Goal: Task Accomplishment & Management: Complete application form

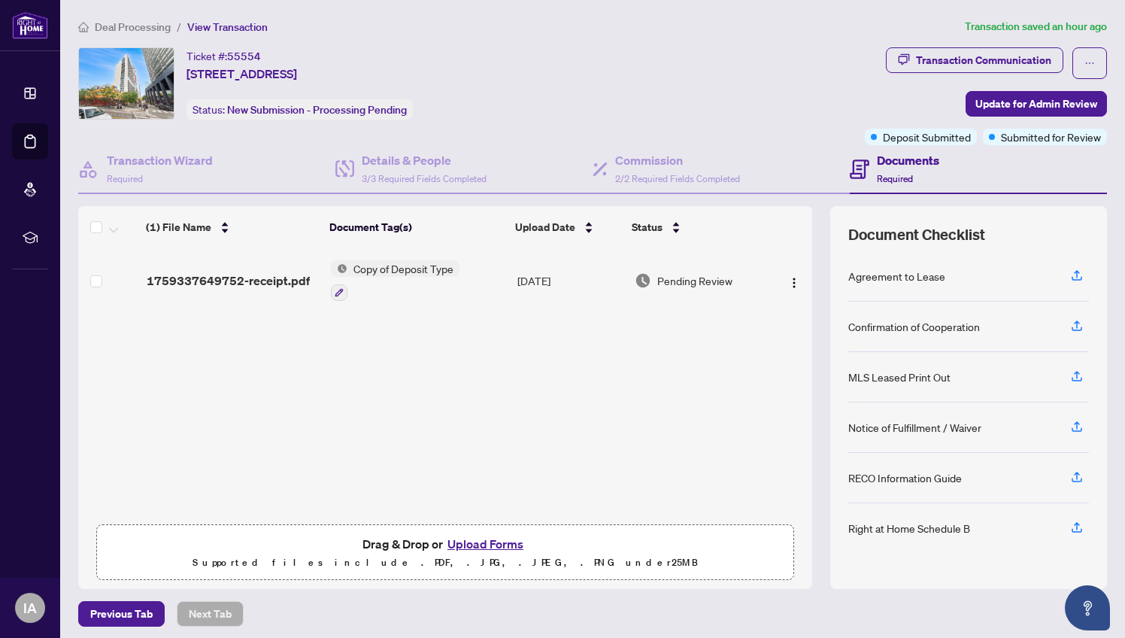
scroll to position [6, 0]
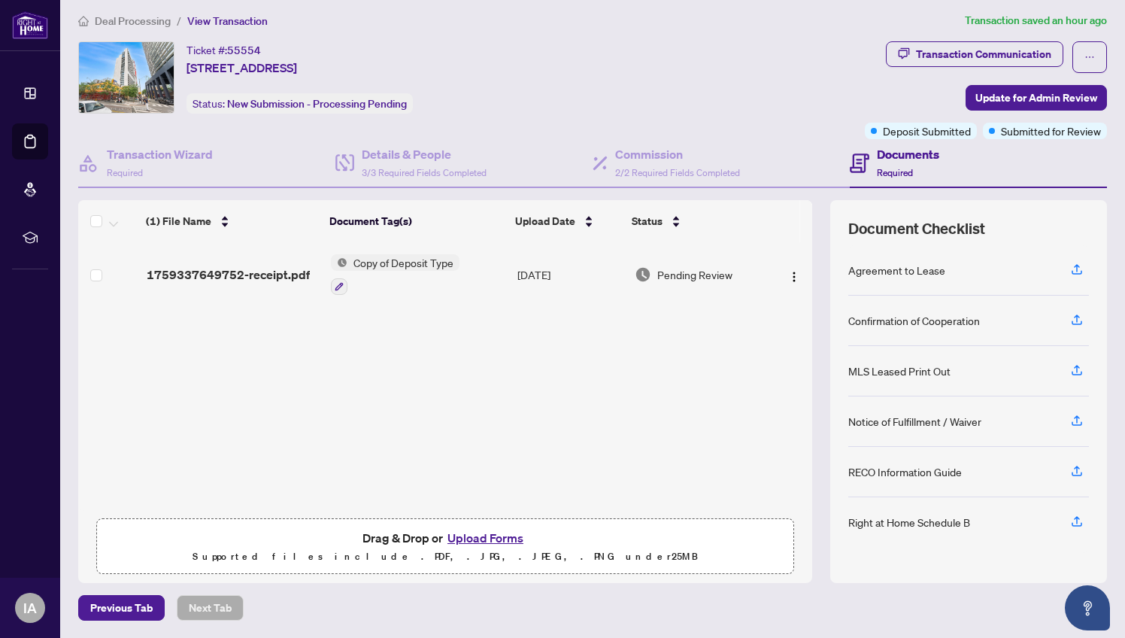
click at [111, 25] on span "Deal Processing" at bounding box center [133, 21] width 76 height 14
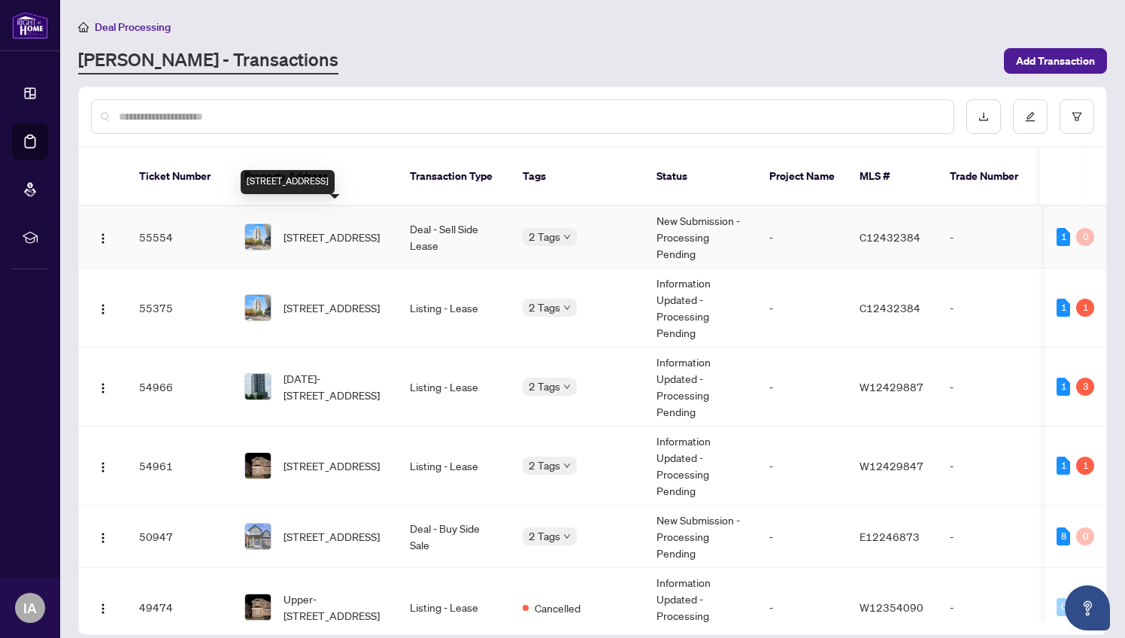
click at [359, 229] on span "[STREET_ADDRESS]" at bounding box center [331, 237] width 96 height 17
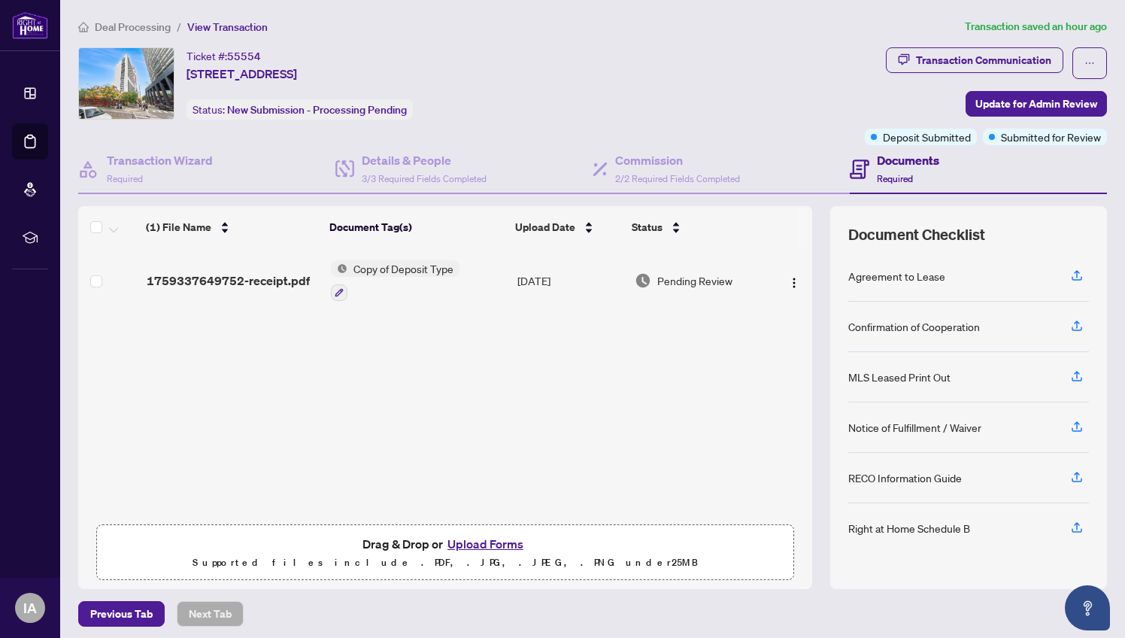
click at [497, 541] on button "Upload Forms" at bounding box center [485, 544] width 85 height 20
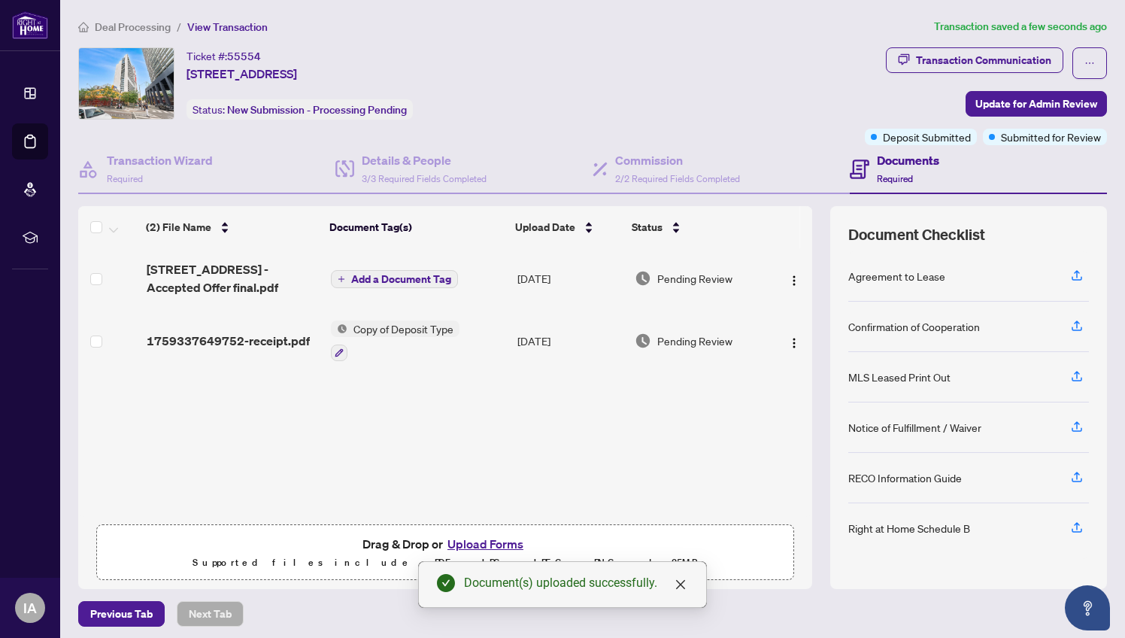
click at [402, 279] on span "Add a Document Tag" at bounding box center [401, 279] width 100 height 11
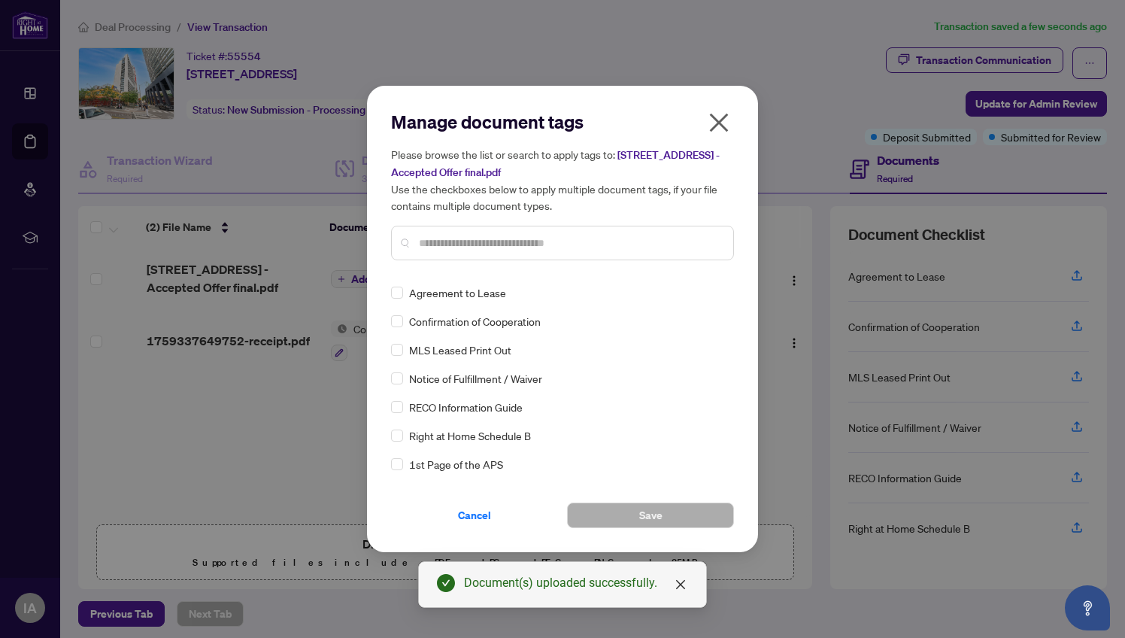
click at [405, 292] on div "Agreement to Lease" at bounding box center [558, 292] width 334 height 17
click at [401, 292] on span at bounding box center [397, 292] width 12 height 12
click at [399, 323] on span at bounding box center [397, 321] width 12 height 12
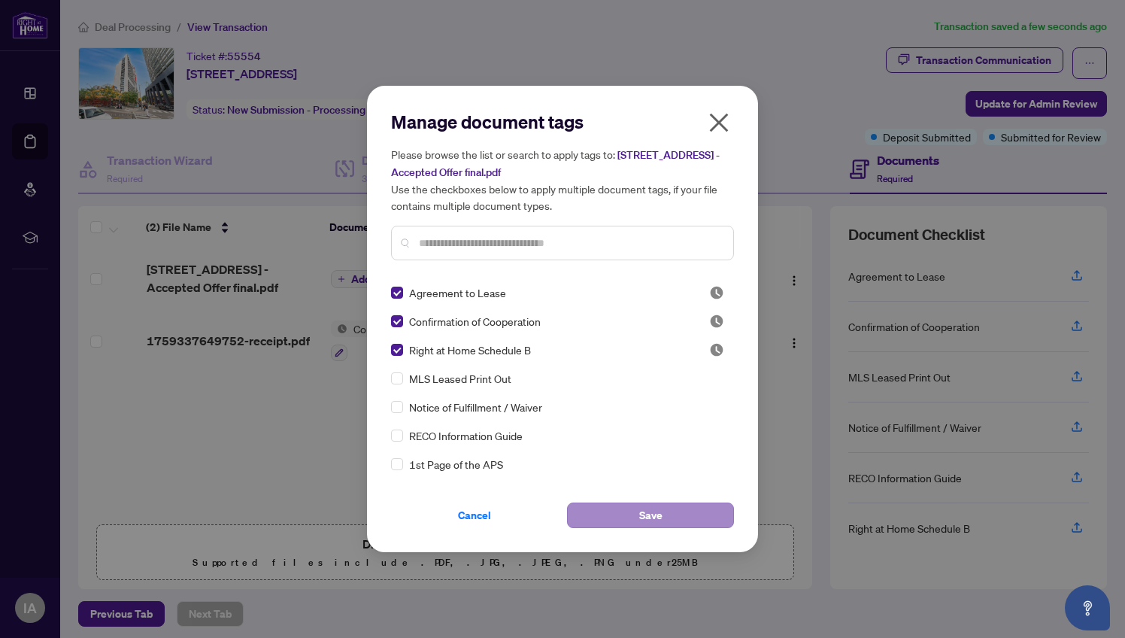
click at [624, 515] on button "Save" at bounding box center [650, 515] width 167 height 26
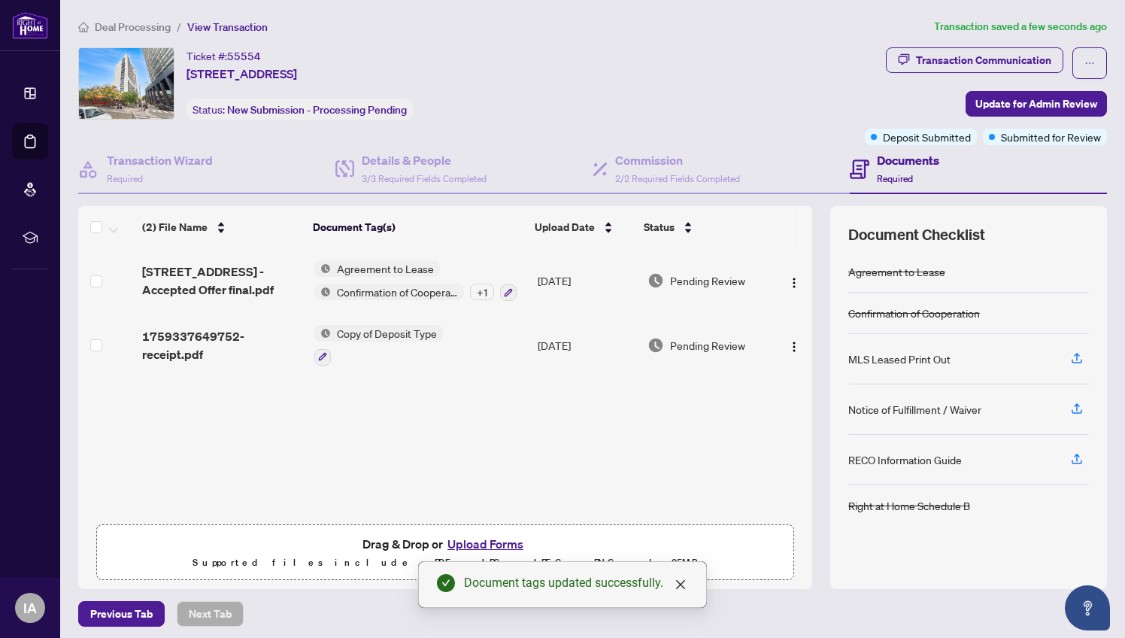
click at [495, 544] on button "Upload Forms" at bounding box center [485, 544] width 85 height 20
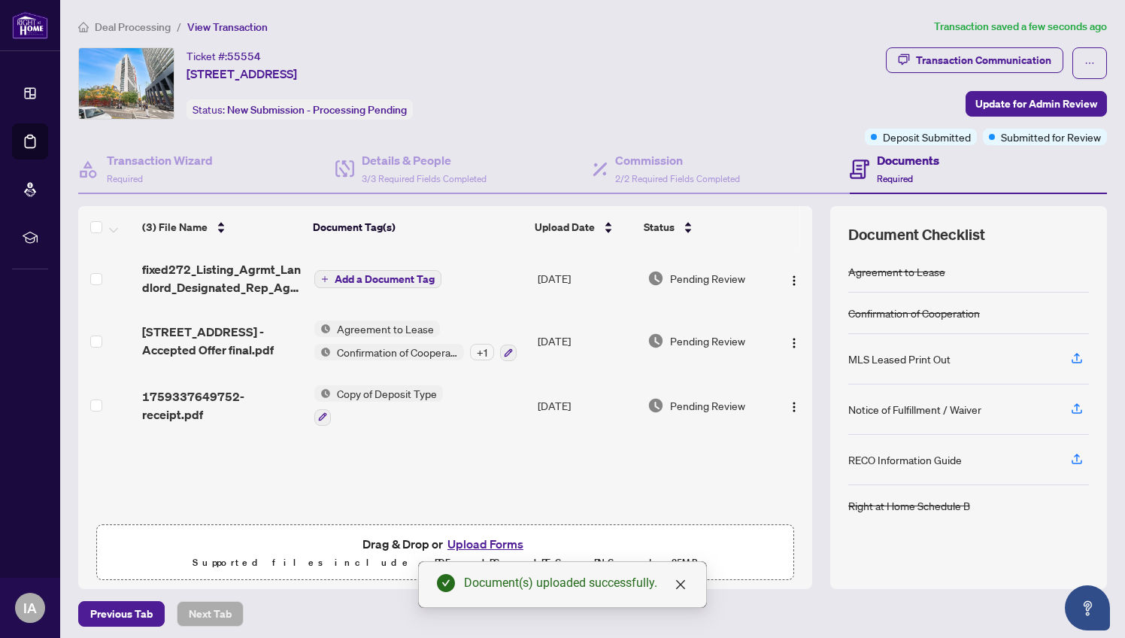
click at [384, 278] on span "Add a Document Tag" at bounding box center [385, 279] width 100 height 11
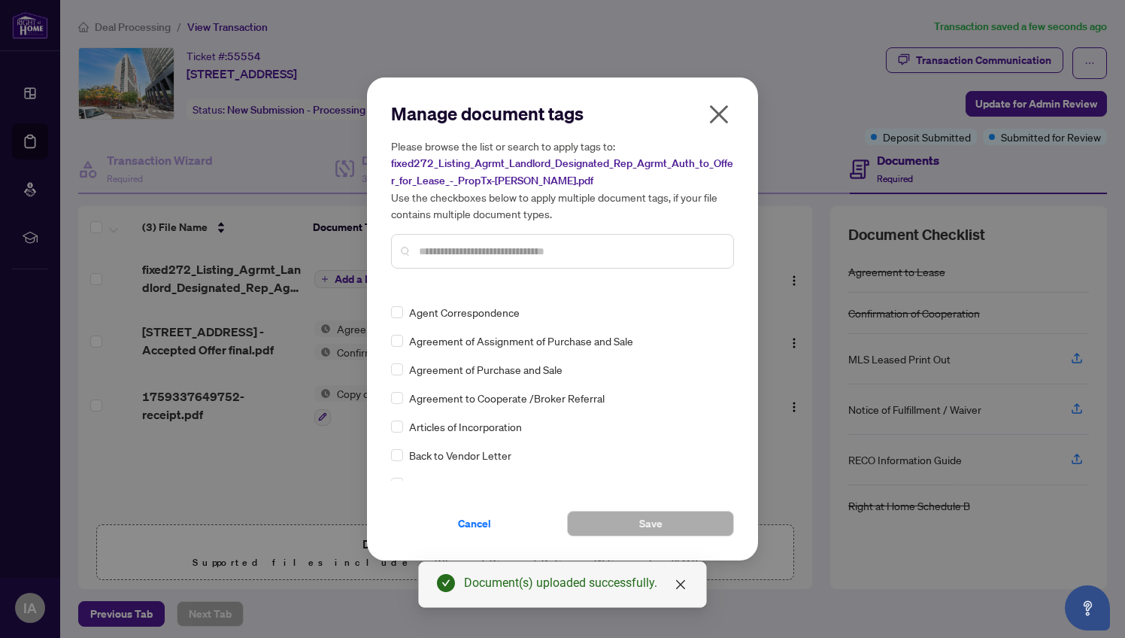
scroll to position [227, 0]
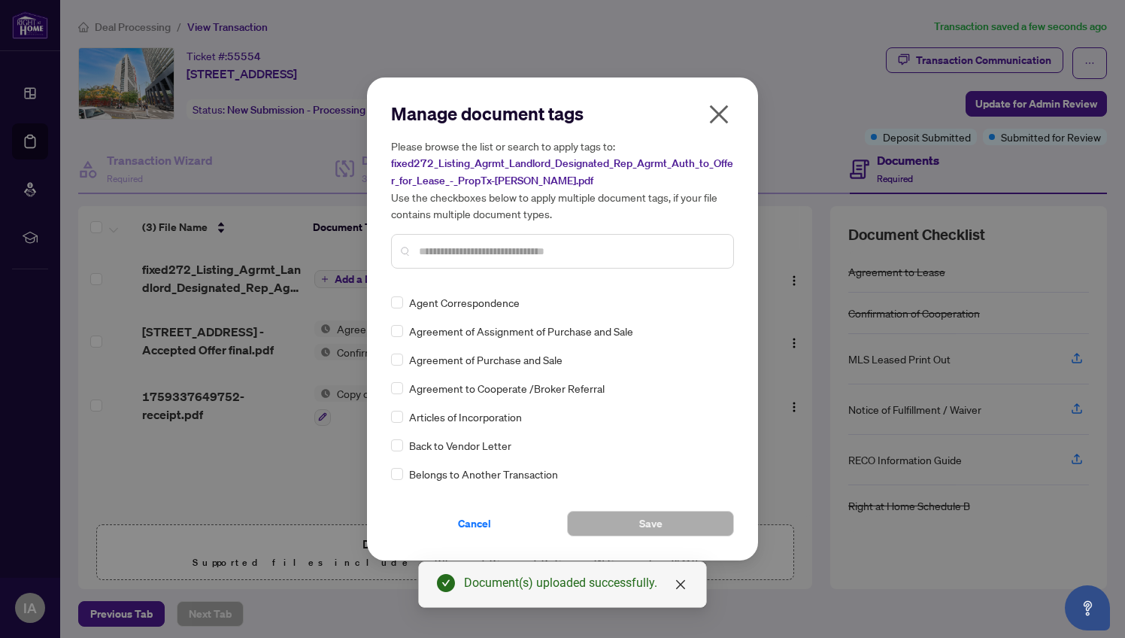
click at [456, 255] on input "text" at bounding box center [570, 251] width 302 height 17
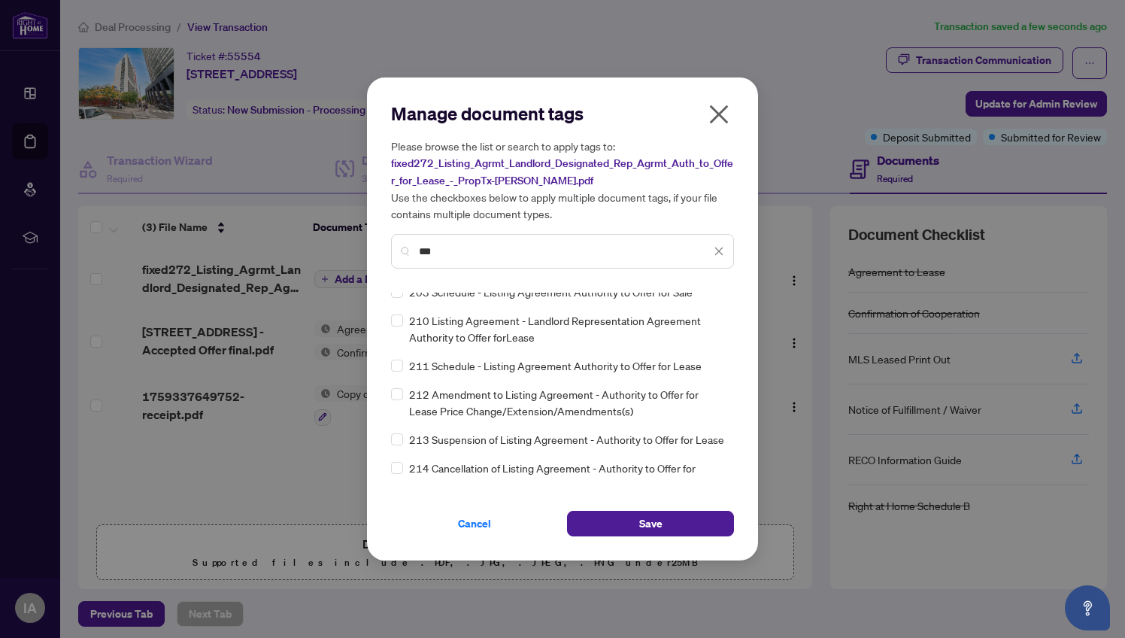
scroll to position [117, 0]
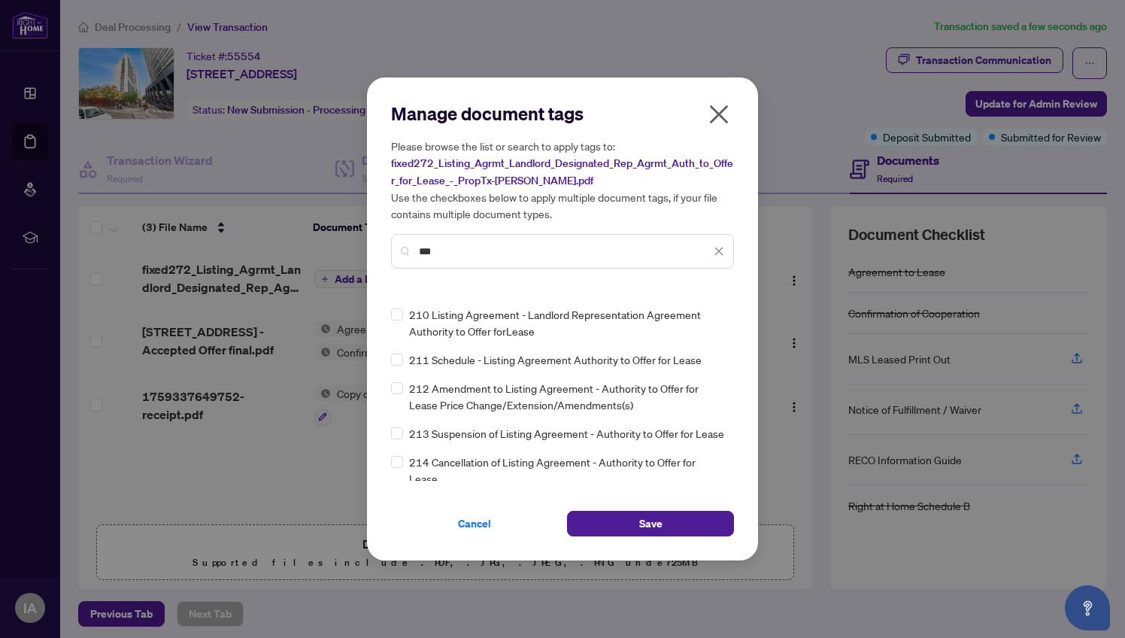
click at [461, 253] on input "***" at bounding box center [565, 251] width 292 height 17
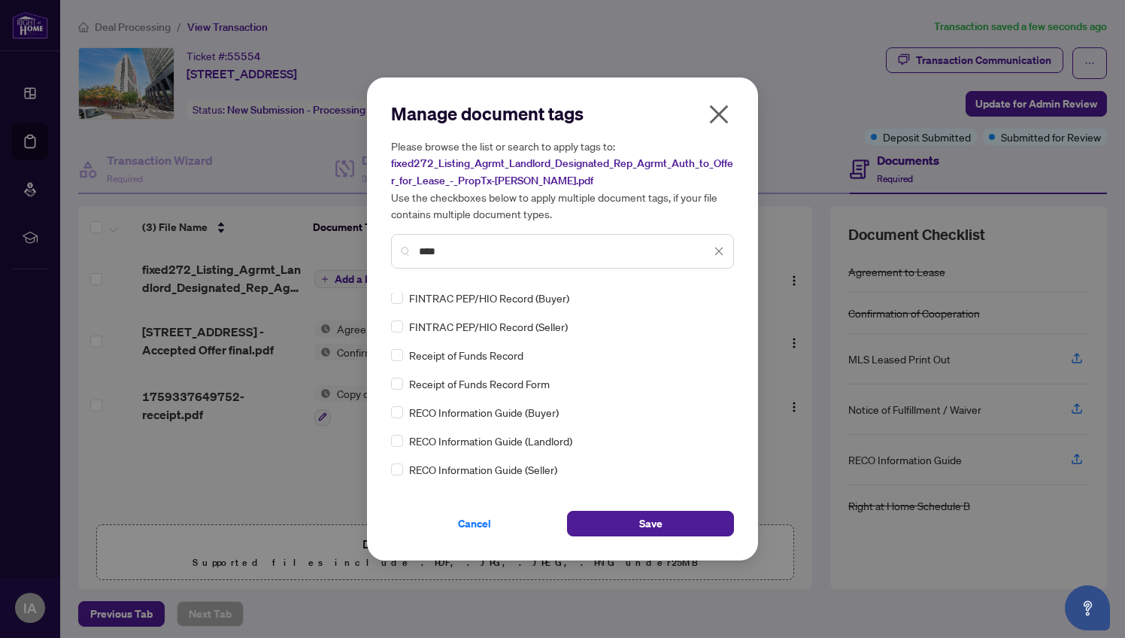
scroll to position [0, 0]
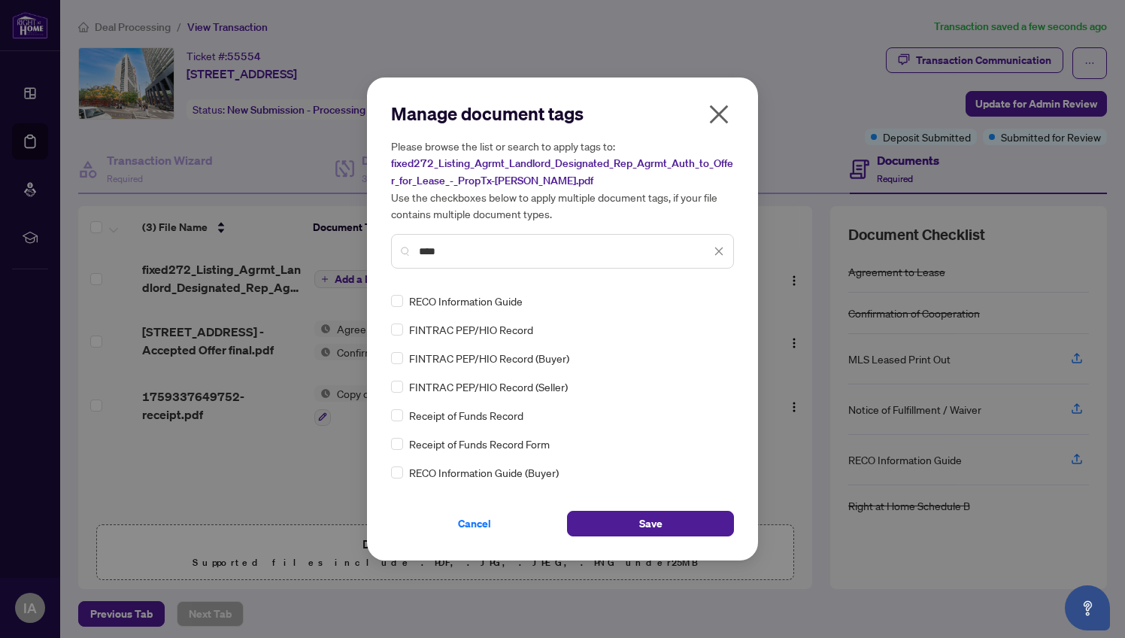
type input "****"
click at [653, 523] on span "Save" at bounding box center [650, 523] width 23 height 24
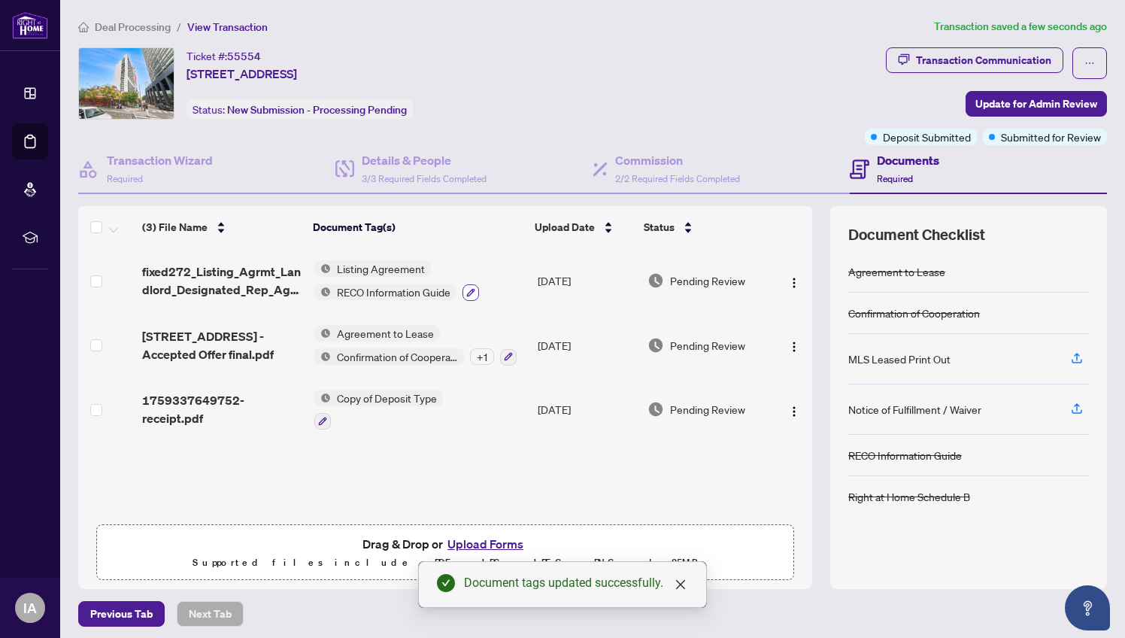
click at [471, 292] on icon "button" at bounding box center [471, 292] width 8 height 8
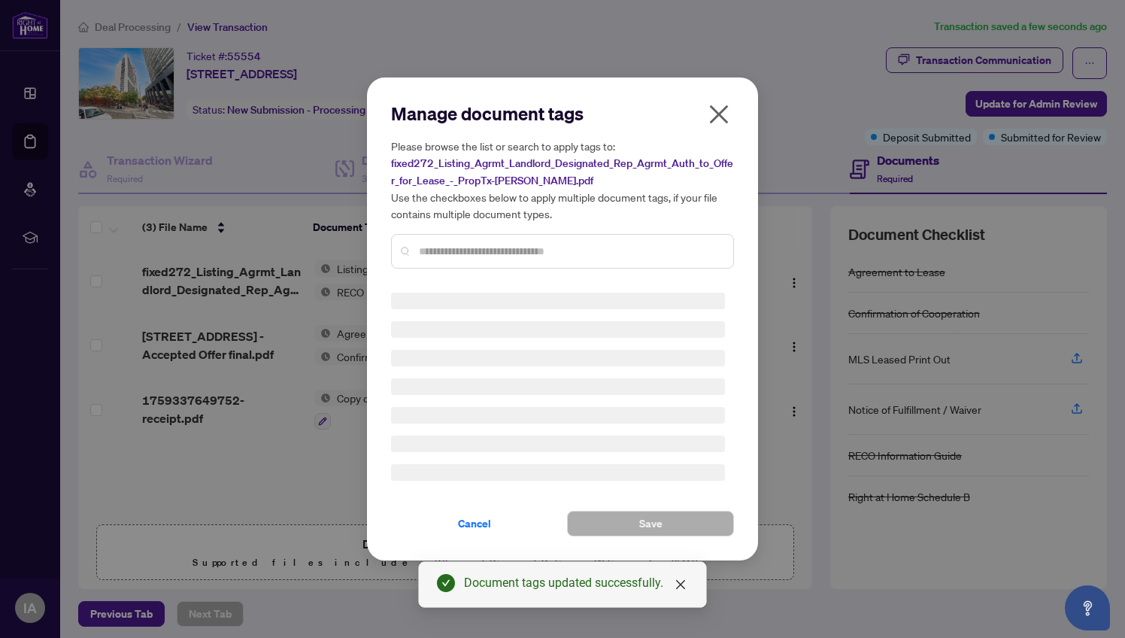
click at [498, 252] on input "text" at bounding box center [570, 251] width 302 height 17
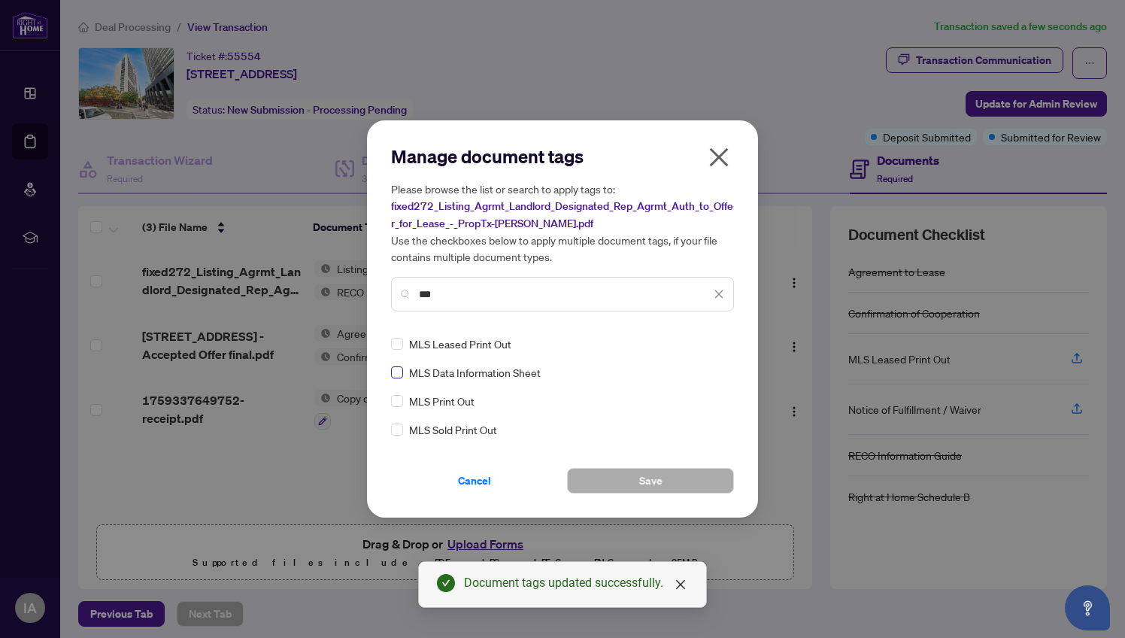
type input "***"
click at [401, 373] on span at bounding box center [397, 372] width 12 height 12
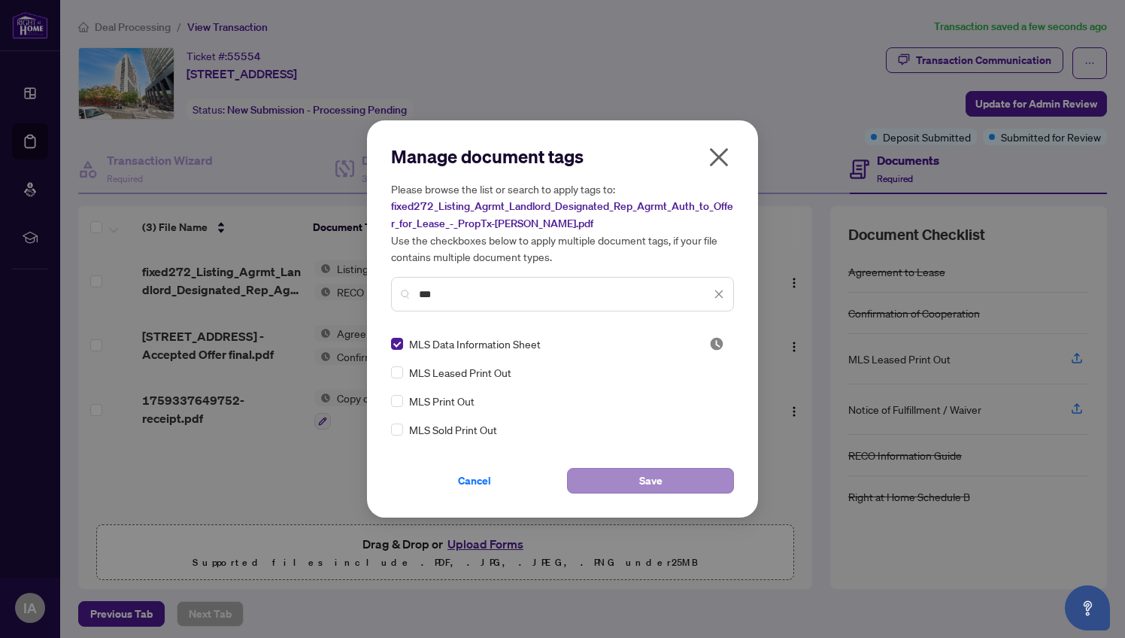
click at [656, 489] on span "Save" at bounding box center [650, 480] width 23 height 24
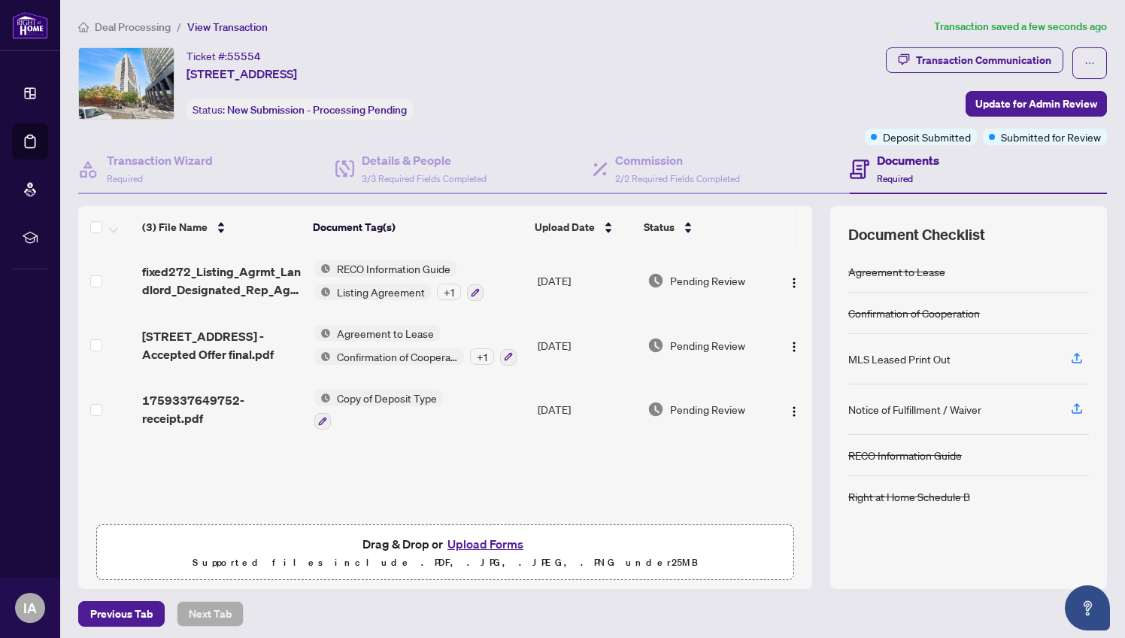
click at [480, 551] on button "Upload Forms" at bounding box center [485, 544] width 85 height 20
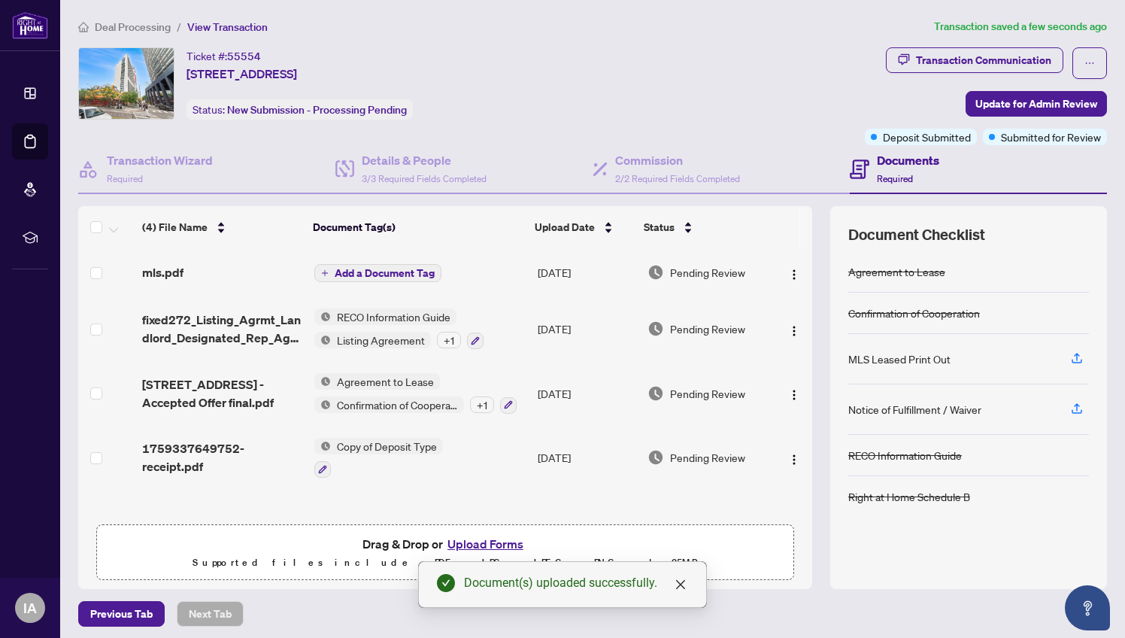
click at [398, 278] on span "Add a Document Tag" at bounding box center [385, 273] width 100 height 11
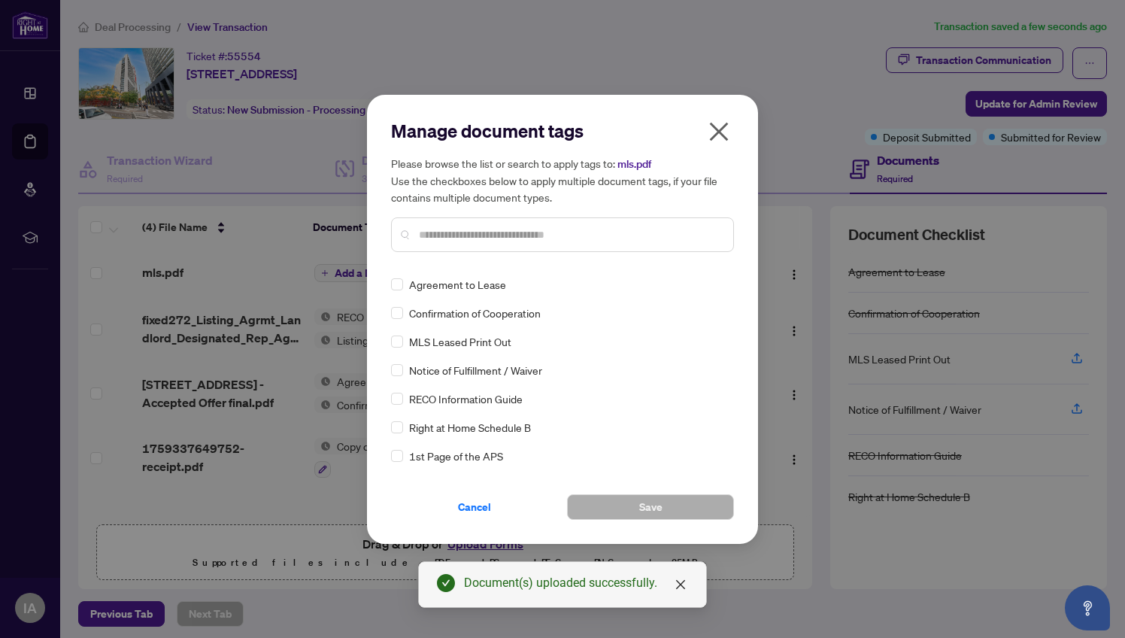
click at [498, 268] on div "Manage document tags Please browse the list or search to apply tags to: mls.pdf…" at bounding box center [562, 319] width 343 height 401
click at [660, 507] on span "Save" at bounding box center [650, 507] width 23 height 24
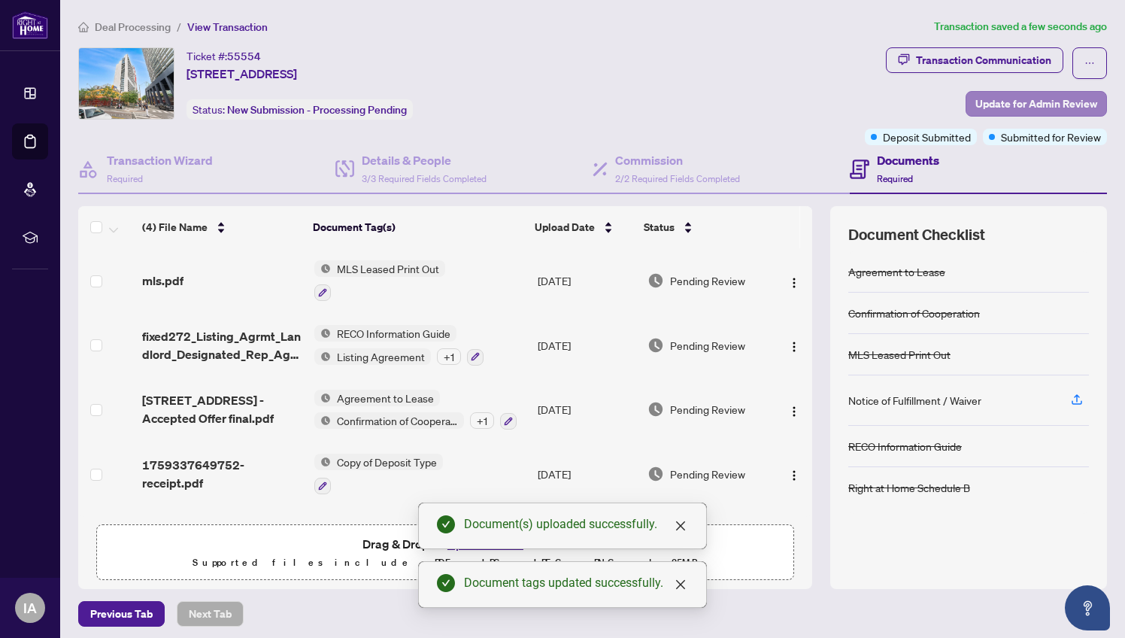
click at [1031, 102] on span "Update for Admin Review" at bounding box center [1036, 104] width 122 height 24
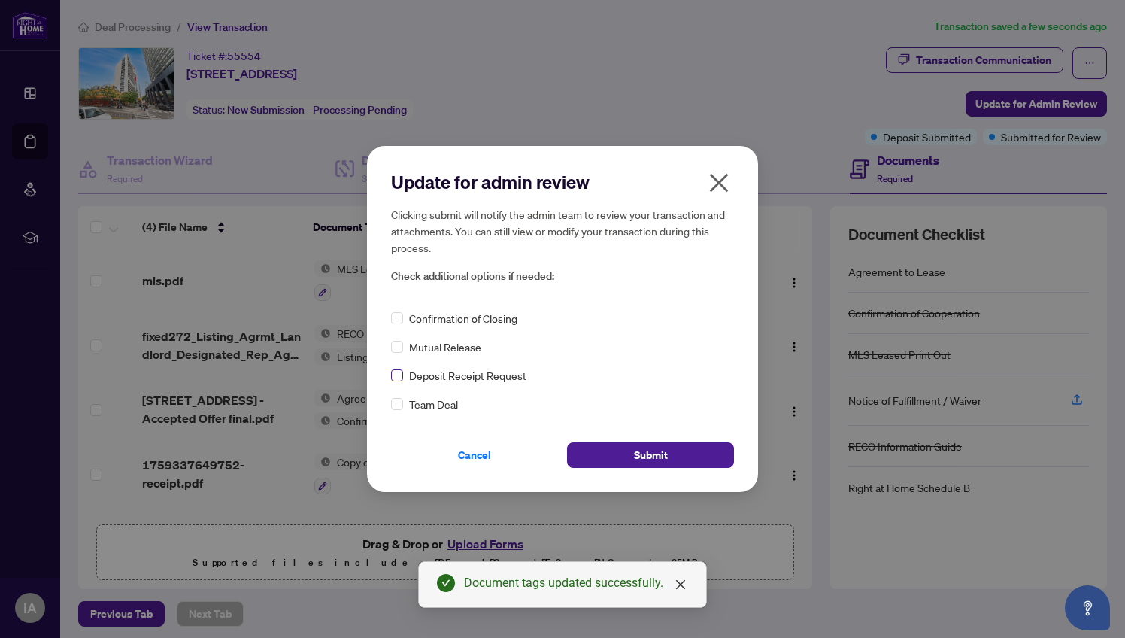
click at [401, 380] on span at bounding box center [397, 375] width 12 height 12
click at [644, 455] on span "Submit" at bounding box center [651, 455] width 34 height 24
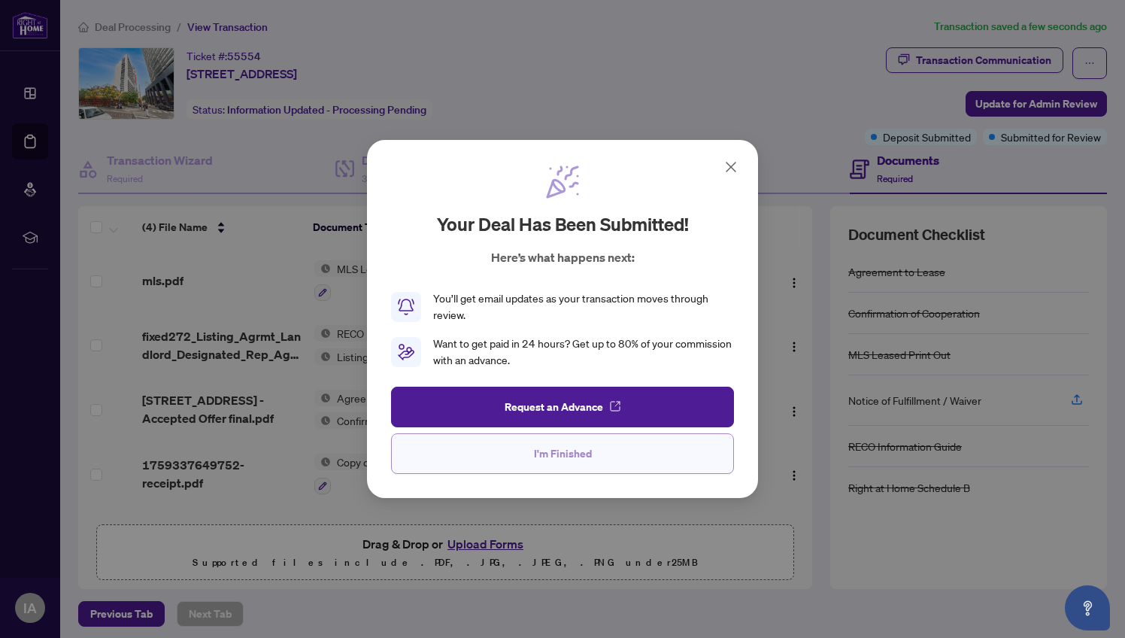
click at [623, 453] on button "I'm Finished" at bounding box center [562, 453] width 343 height 41
